Goal: Find specific page/section: Find specific page/section

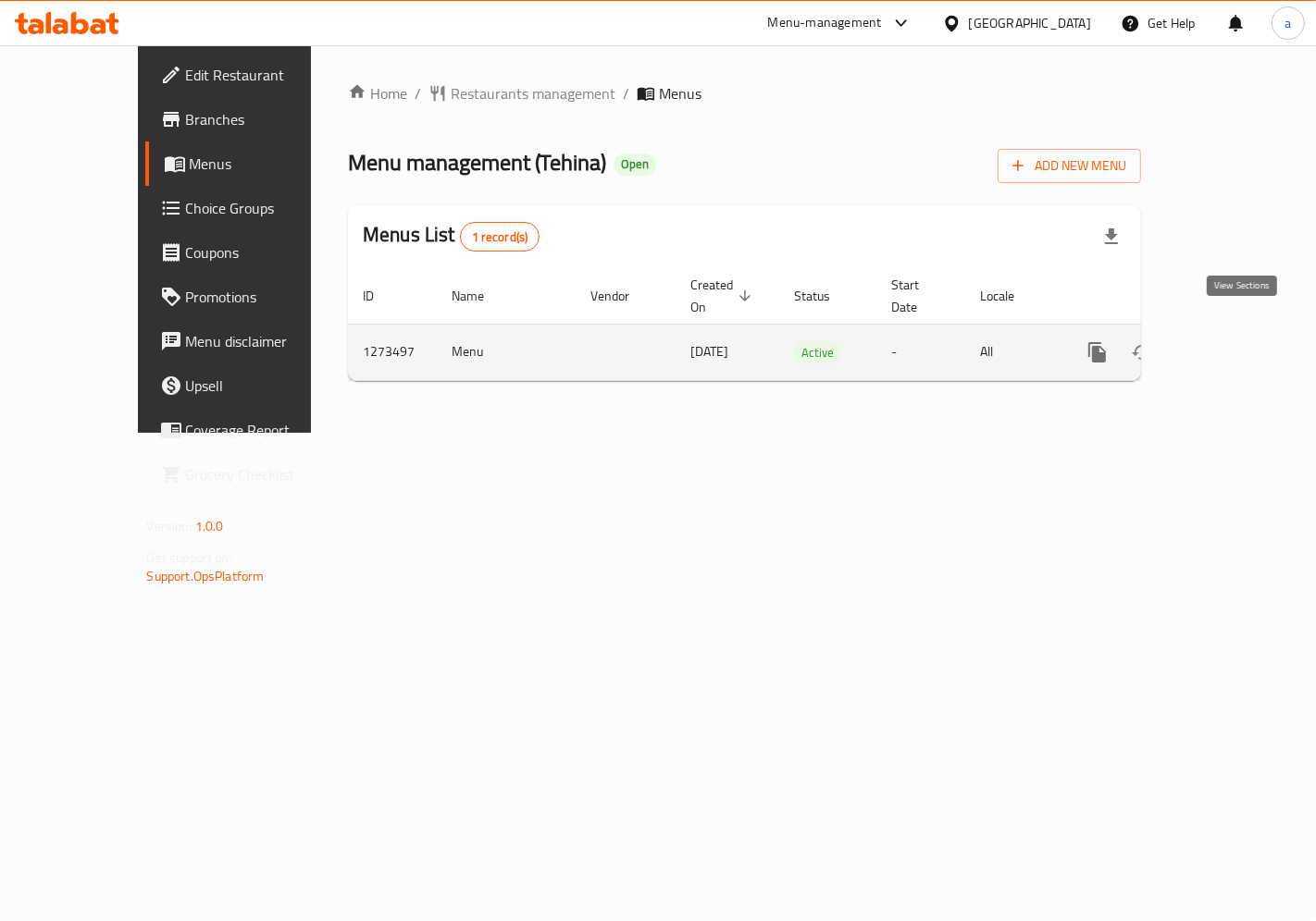
click at [1242, 342] on icon "enhanced table" at bounding box center [1231, 352] width 22 height 22
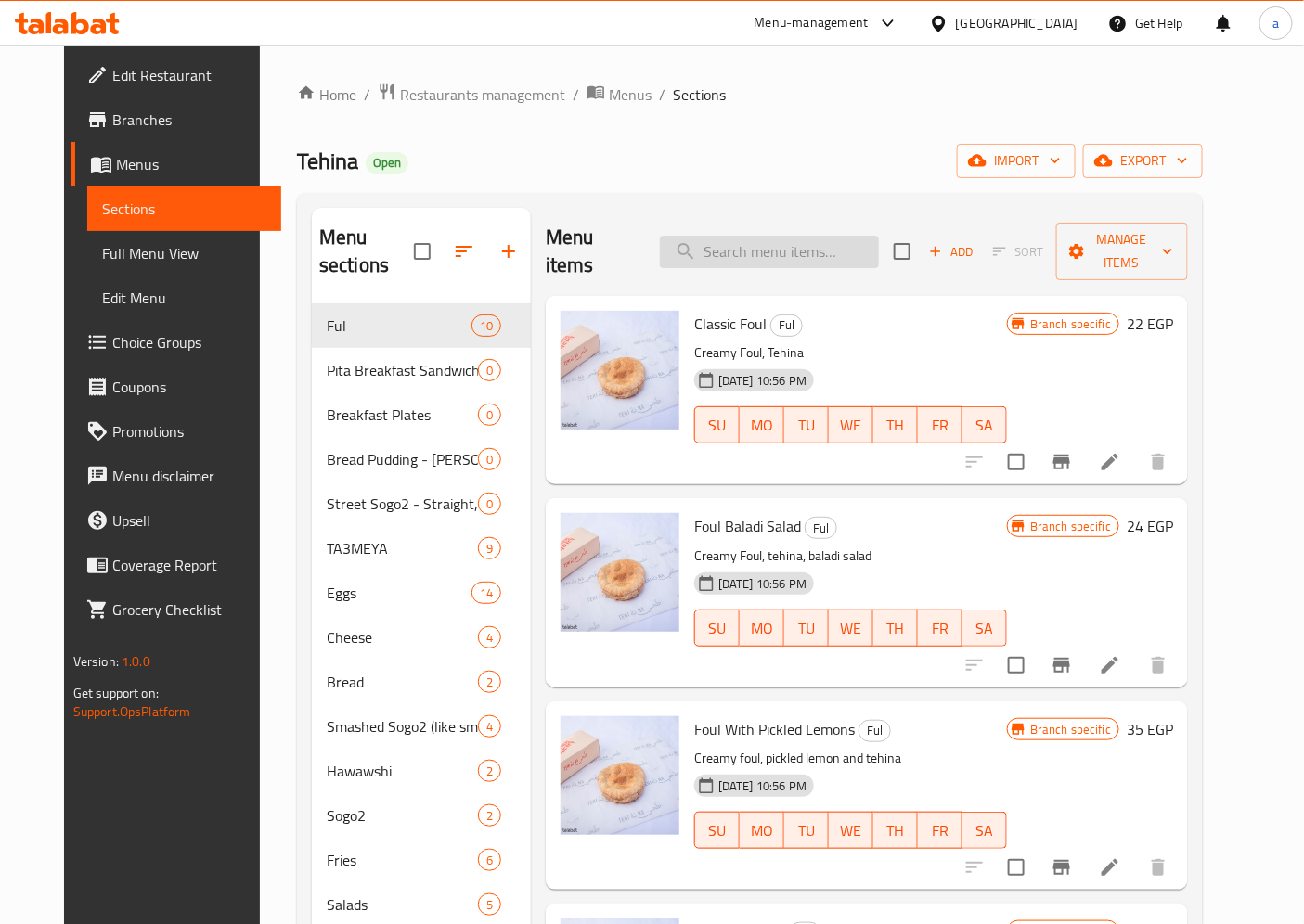
drag, startPoint x: 830, startPoint y: 235, endPoint x: 819, endPoint y: 238, distance: 11.4
click at [829, 236] on input "search" at bounding box center [769, 252] width 219 height 33
paste input "Changes of Straight Sogo2"
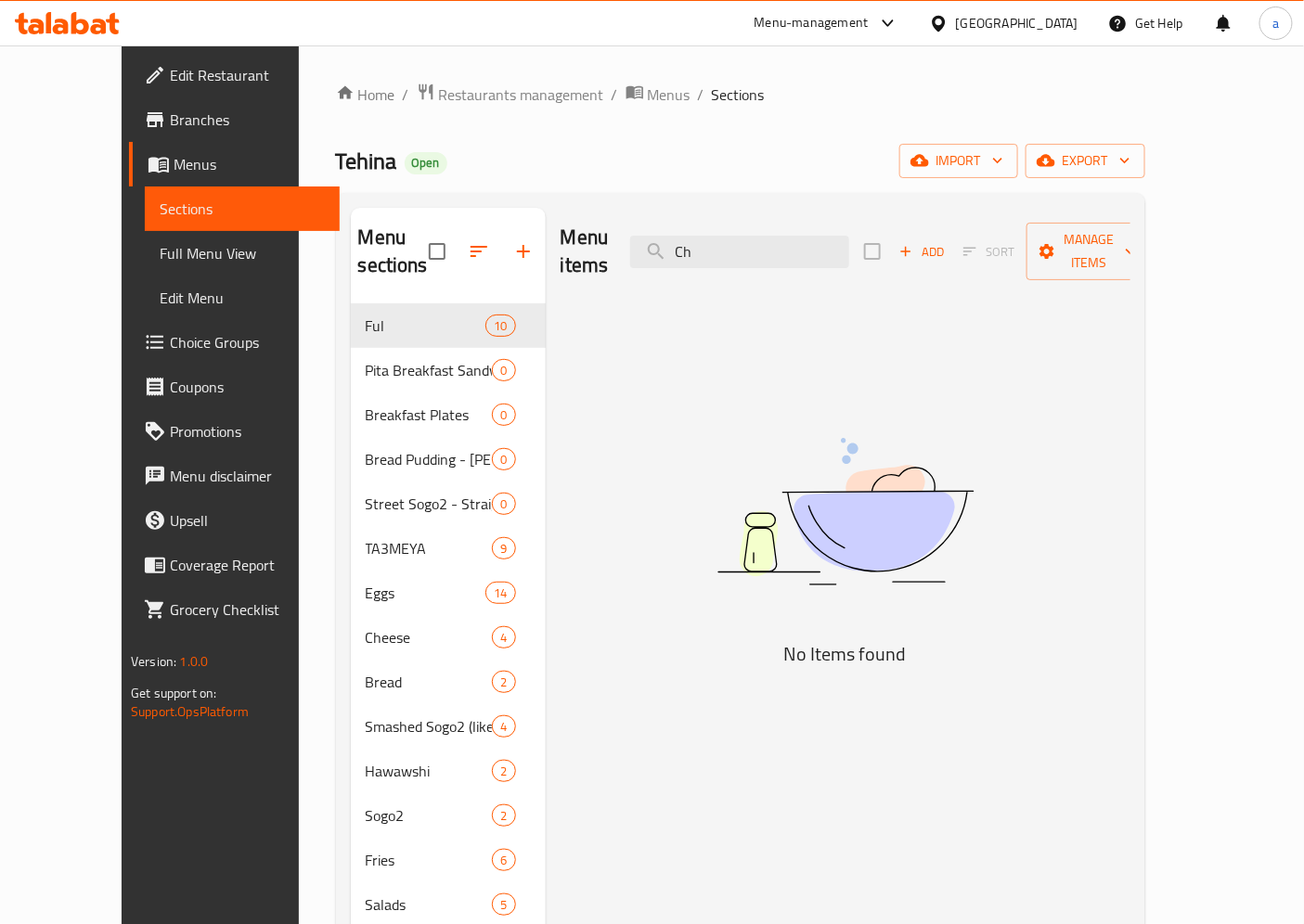
type input "C"
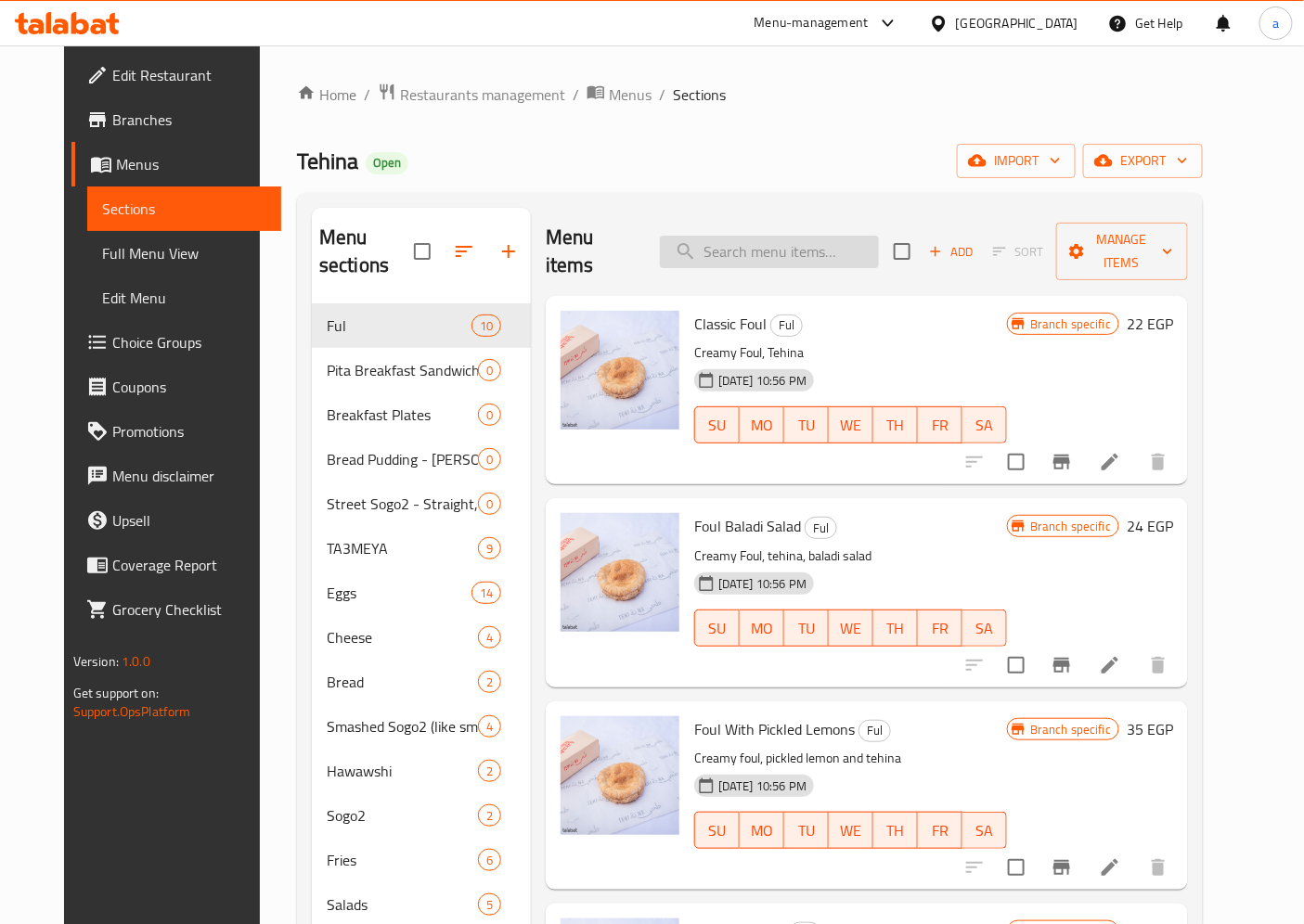
click at [801, 236] on input "search" at bounding box center [769, 252] width 219 height 33
paste input "Straight Sogo2"
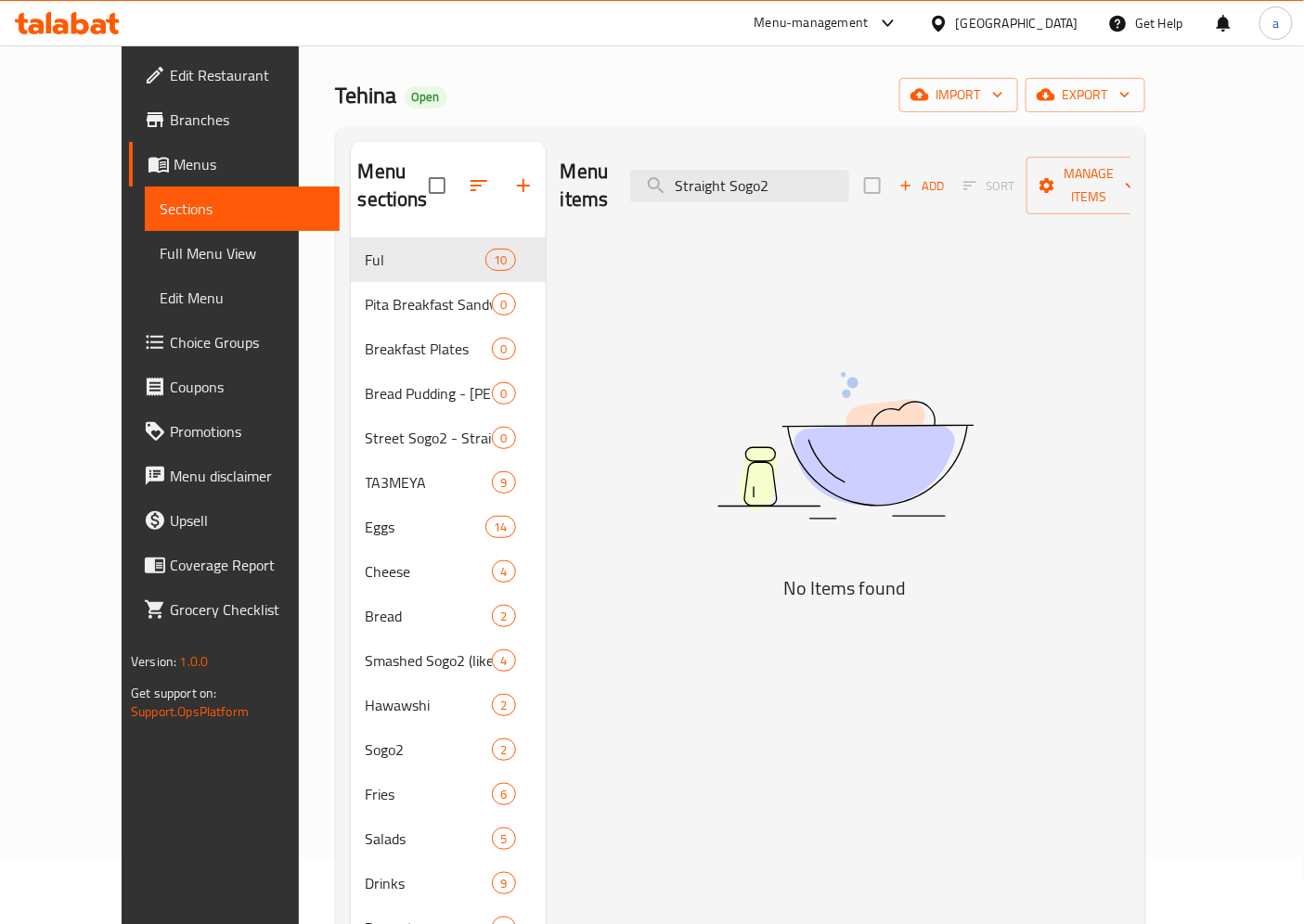
scroll to position [103, 0]
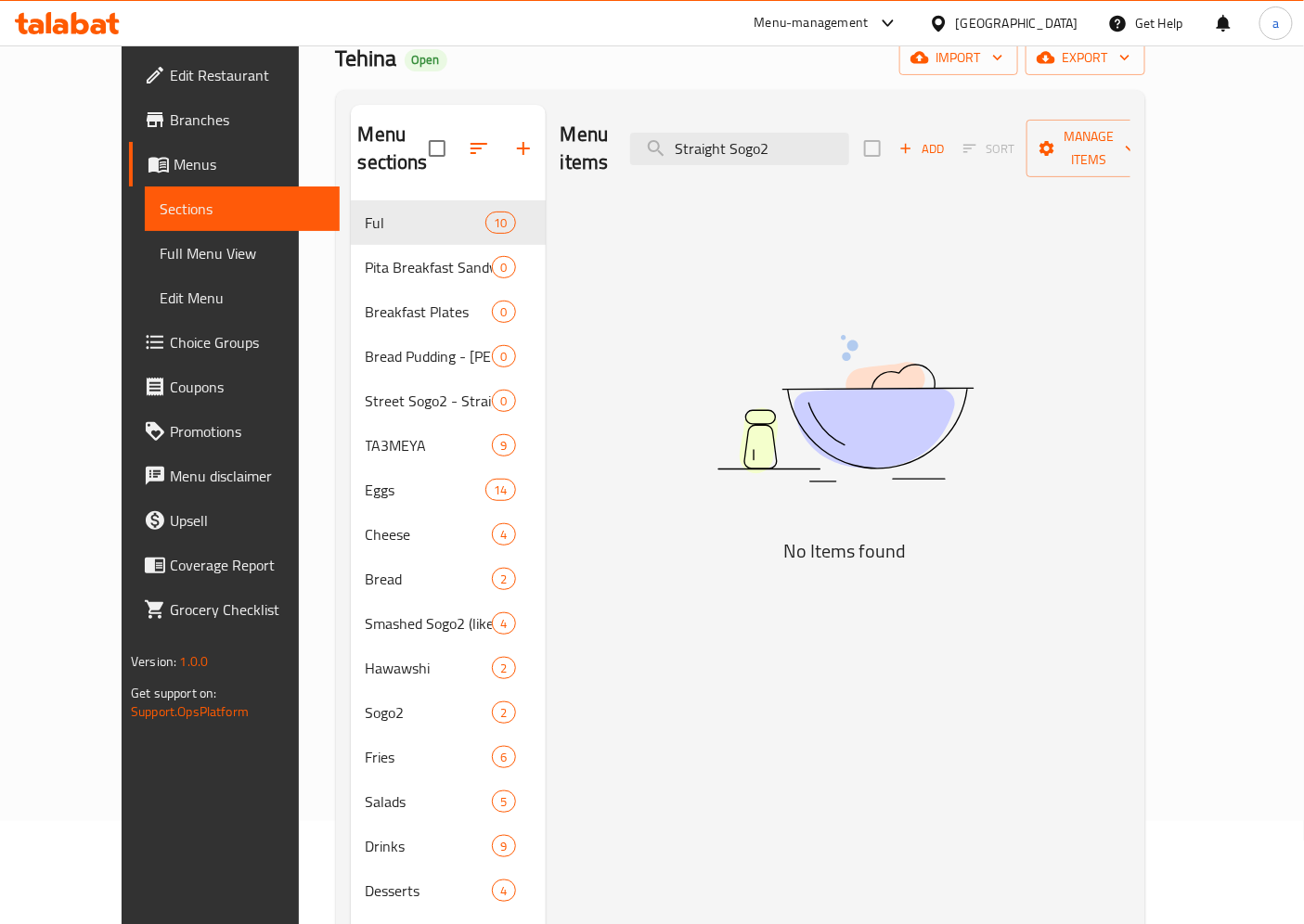
type input "Straight Sogo2"
click at [170, 339] on span "Choice Groups" at bounding box center [247, 343] width 155 height 22
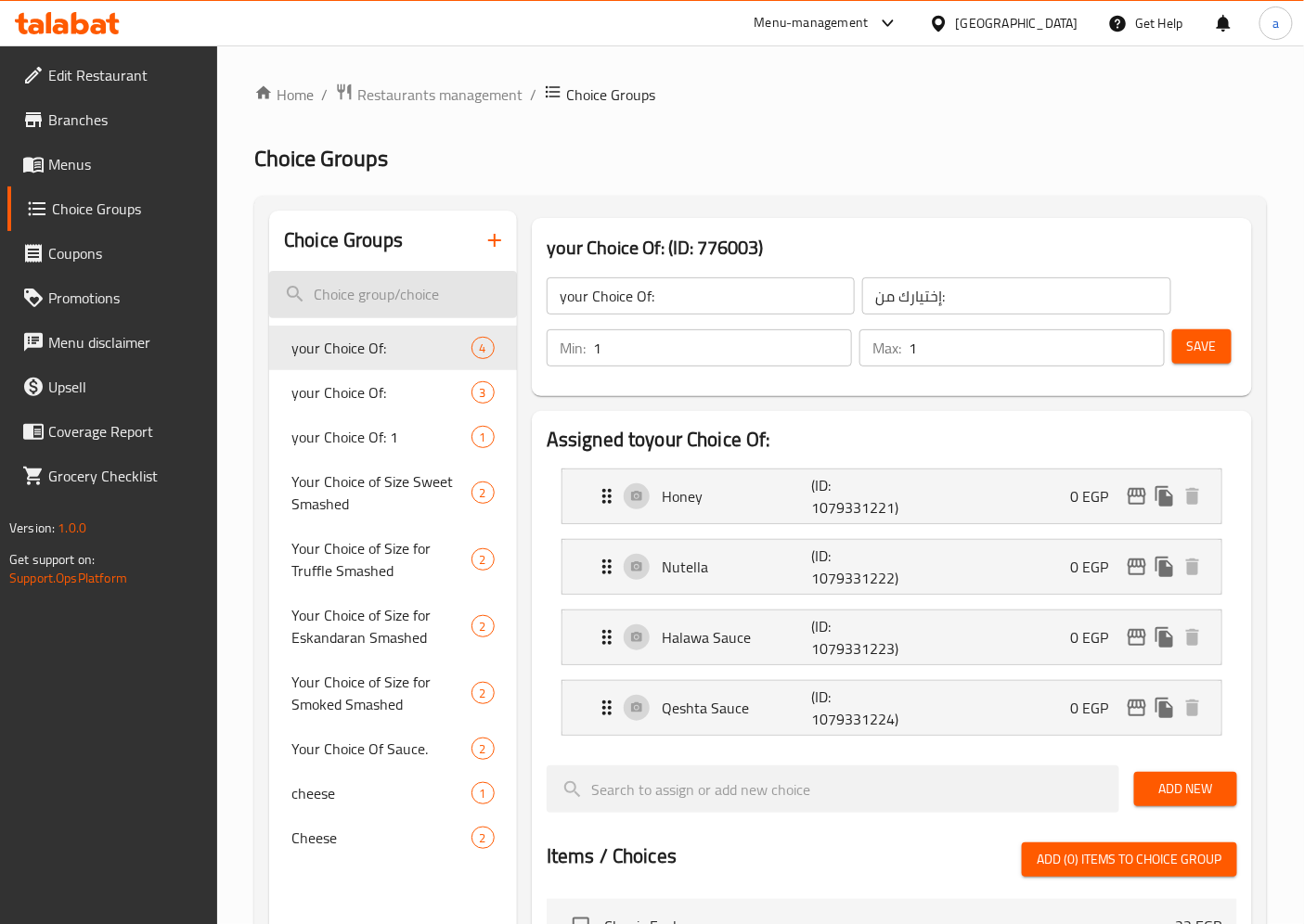
click at [373, 302] on input "search" at bounding box center [393, 294] width 248 height 47
paste input "Straight Sogo2"
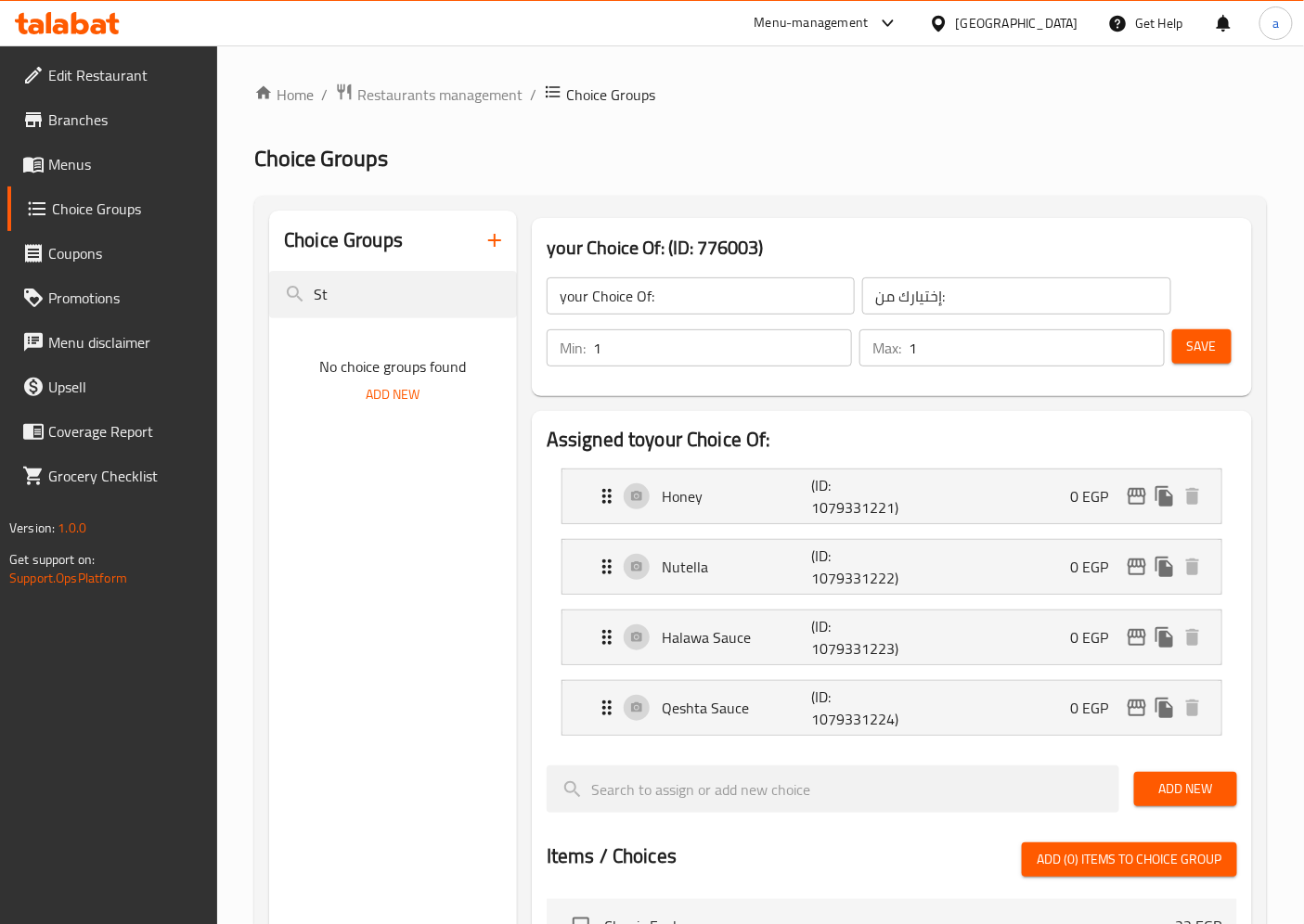
type input "S"
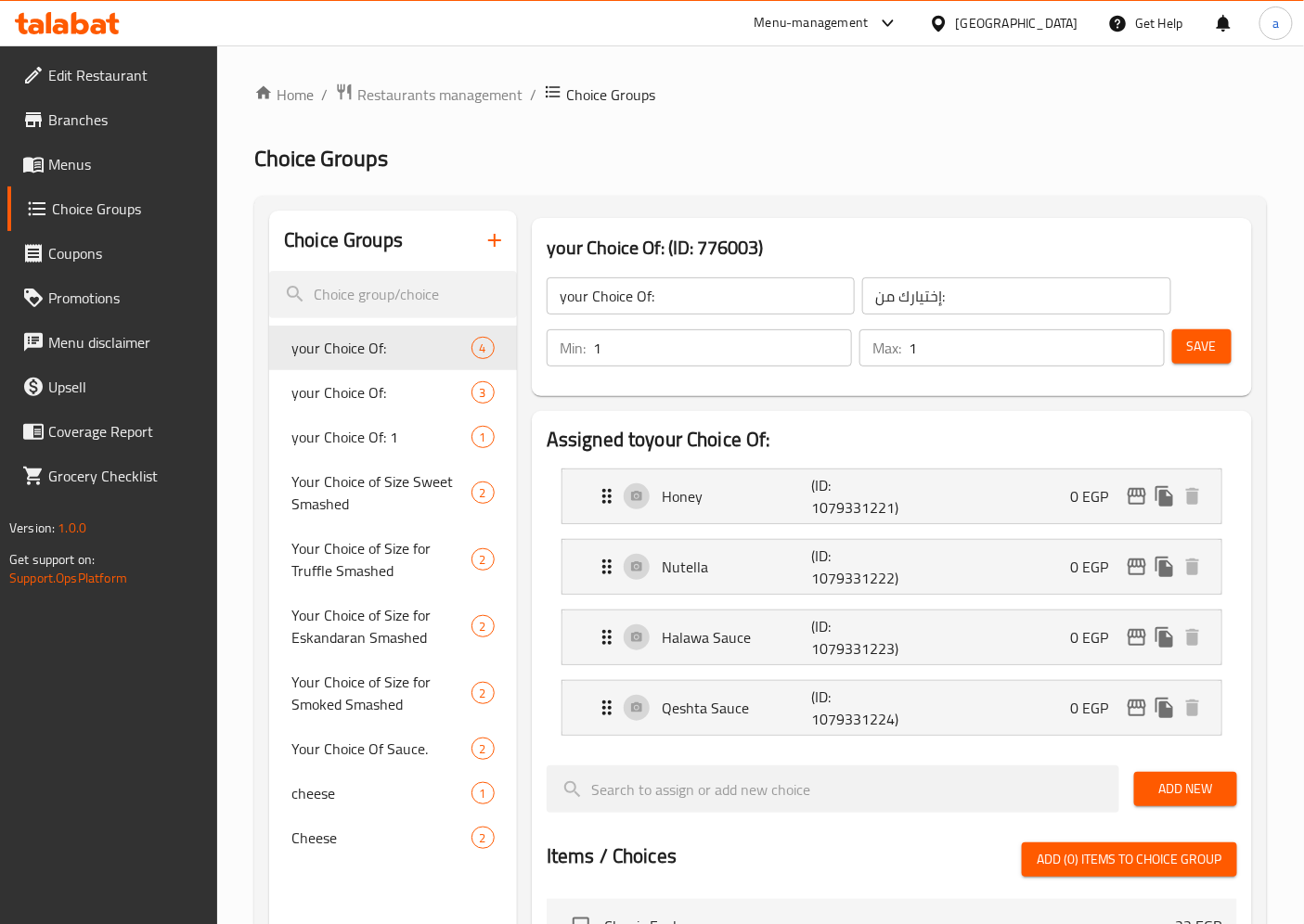
paste input "Straight Sogo2"
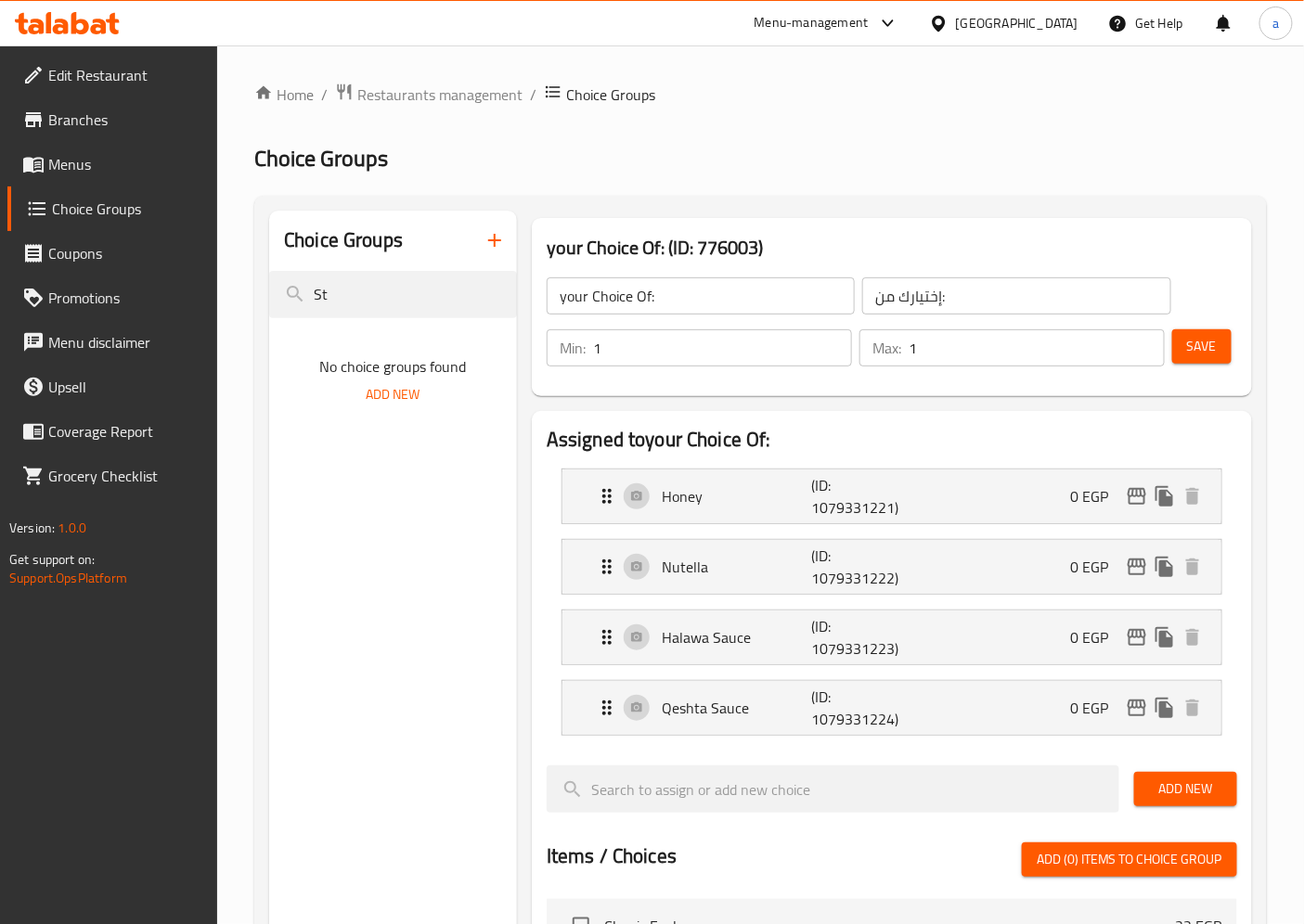
type input "S"
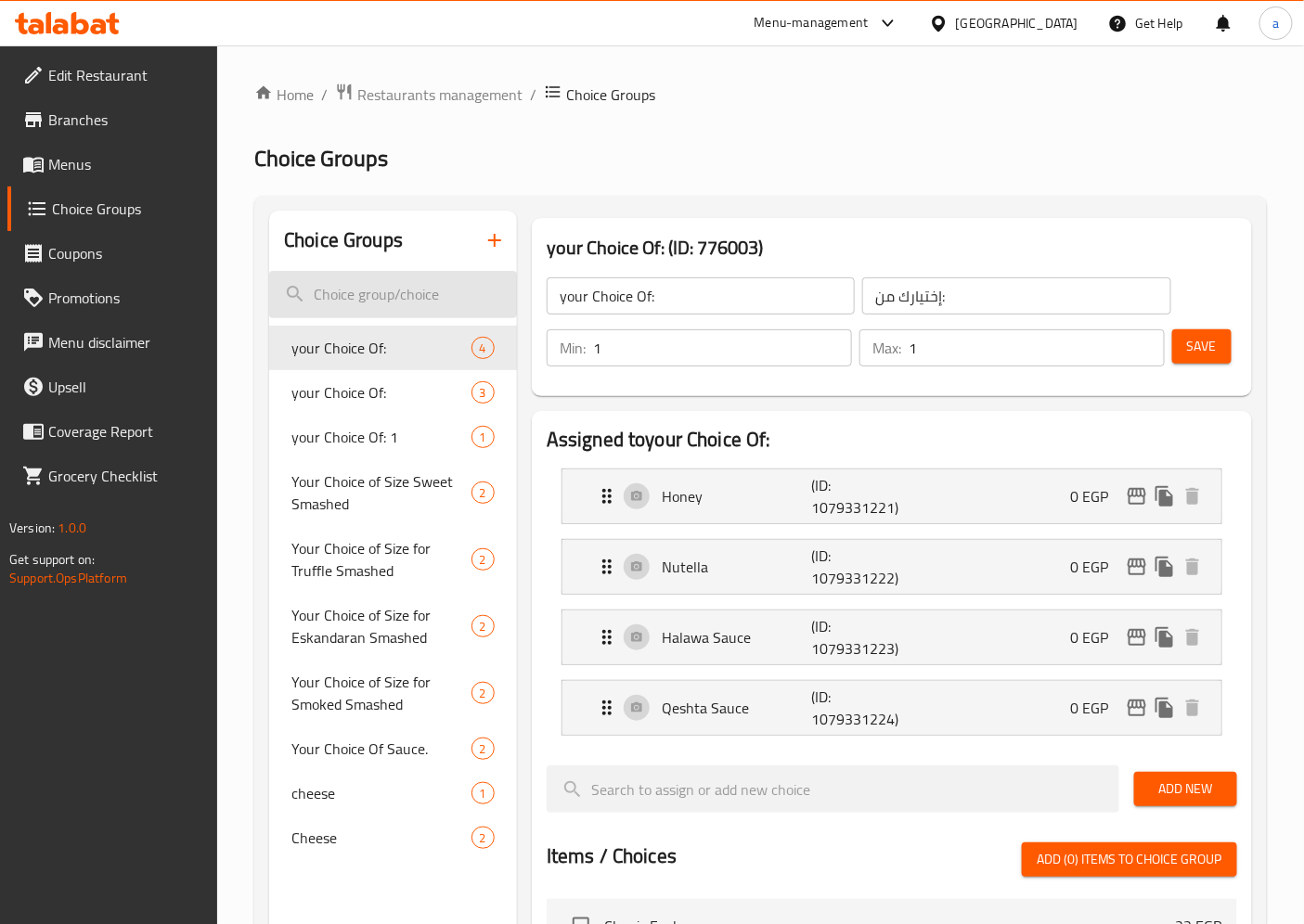
click at [330, 295] on input "search" at bounding box center [393, 294] width 248 height 47
paste input "Sogo2"
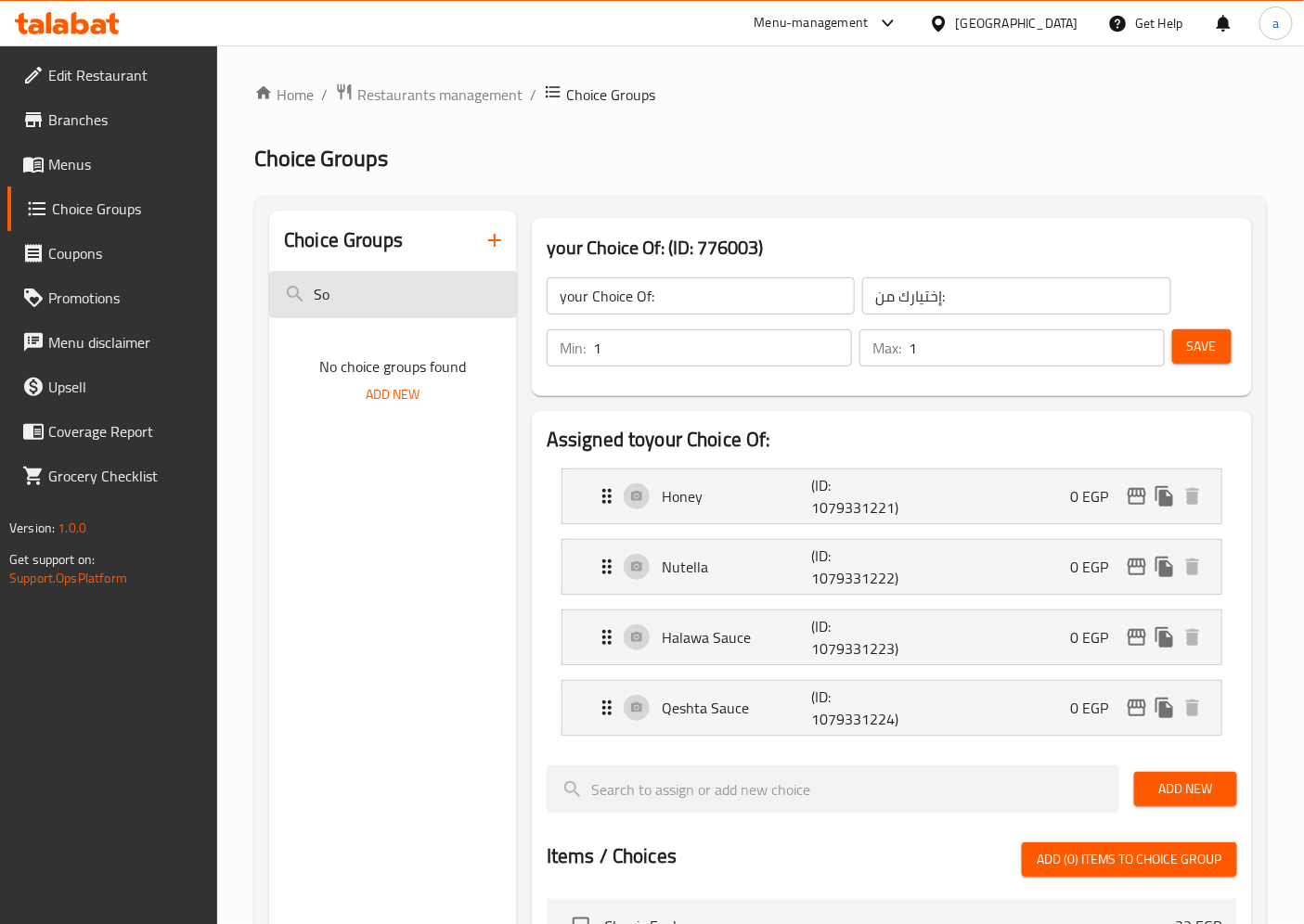
type input "S"
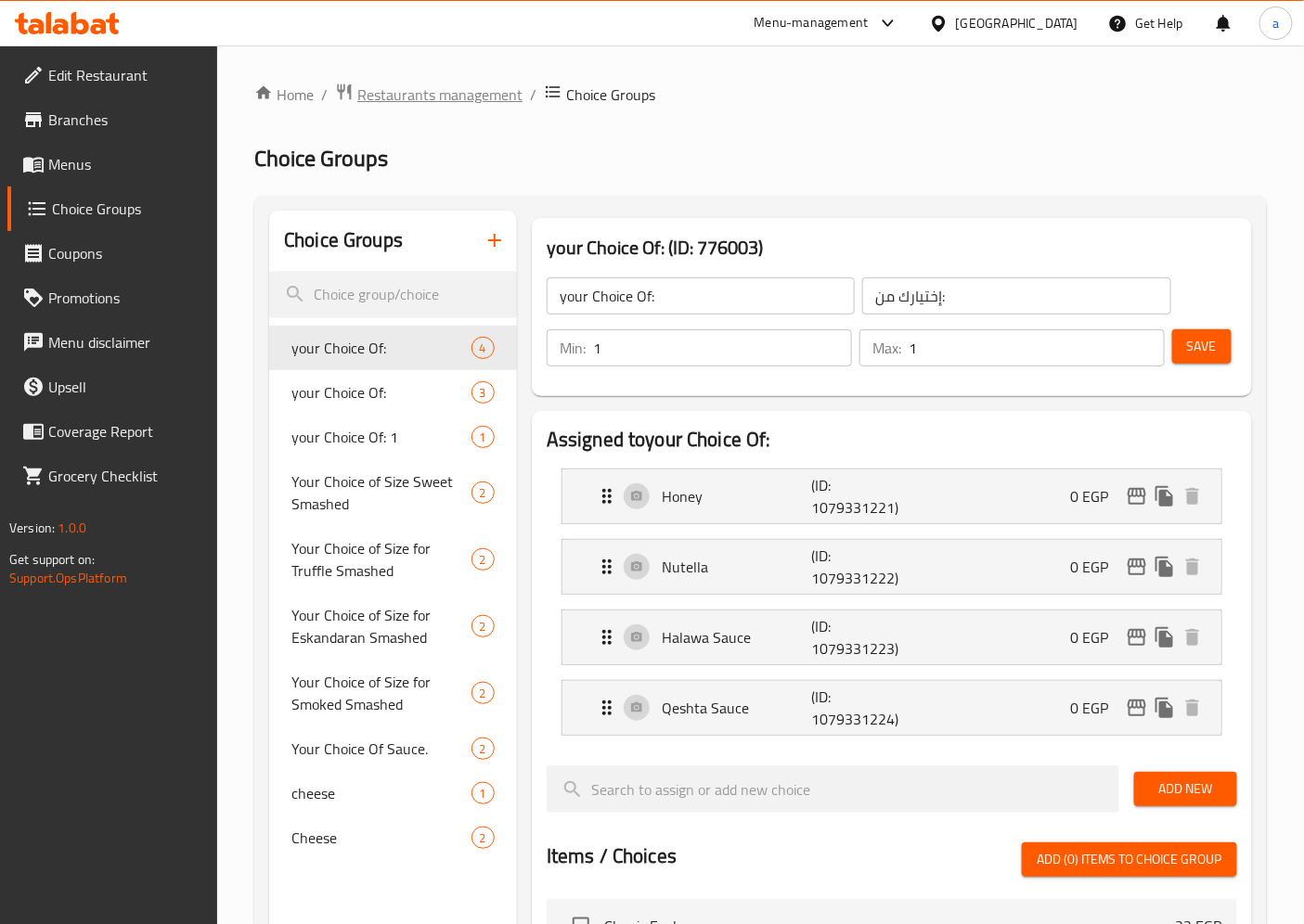
click at [404, 96] on span "Restaurants management" at bounding box center [440, 95] width 165 height 22
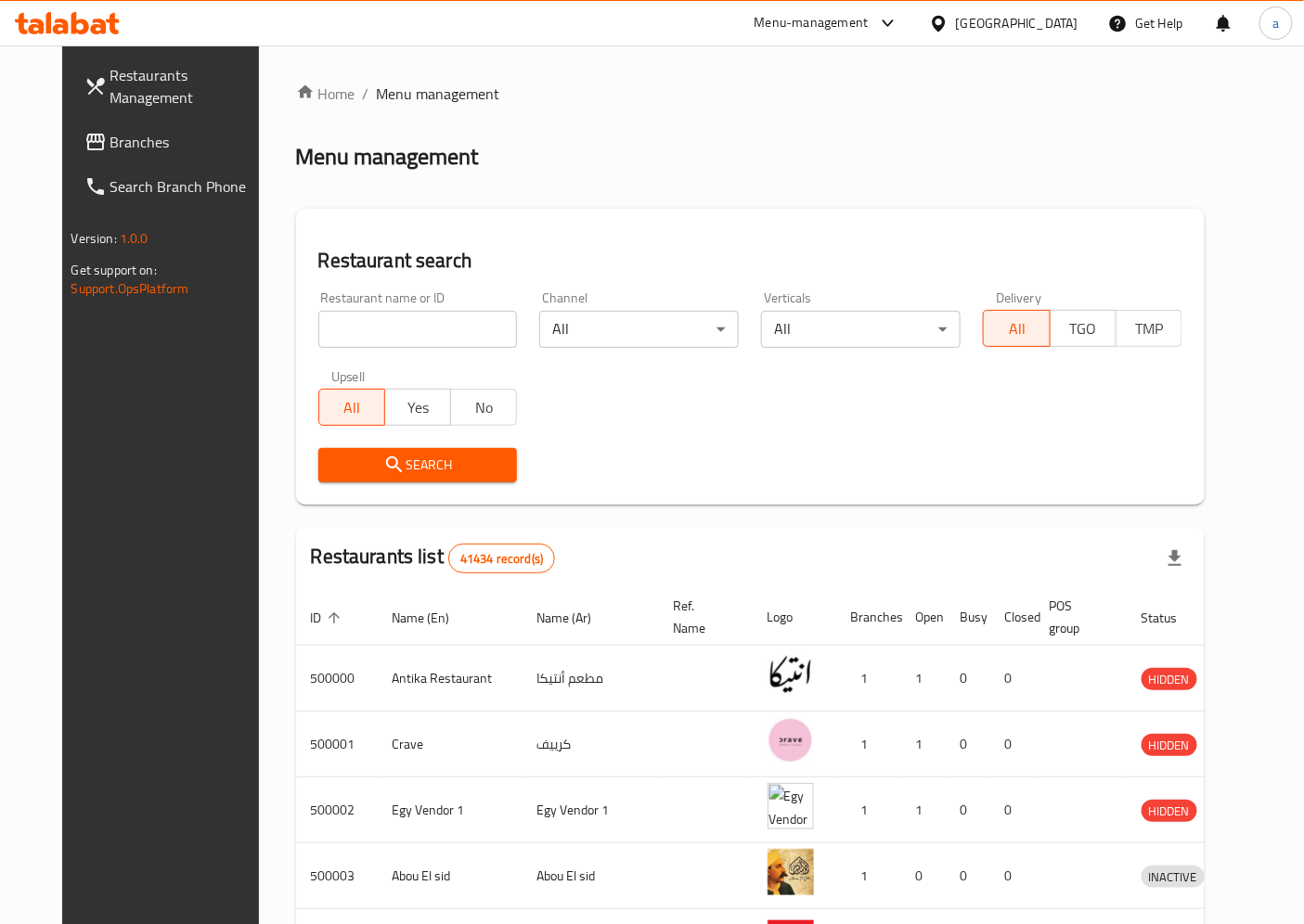
click at [111, 151] on span "Branches" at bounding box center [188, 142] width 155 height 22
